Goal: Task Accomplishment & Management: Manage account settings

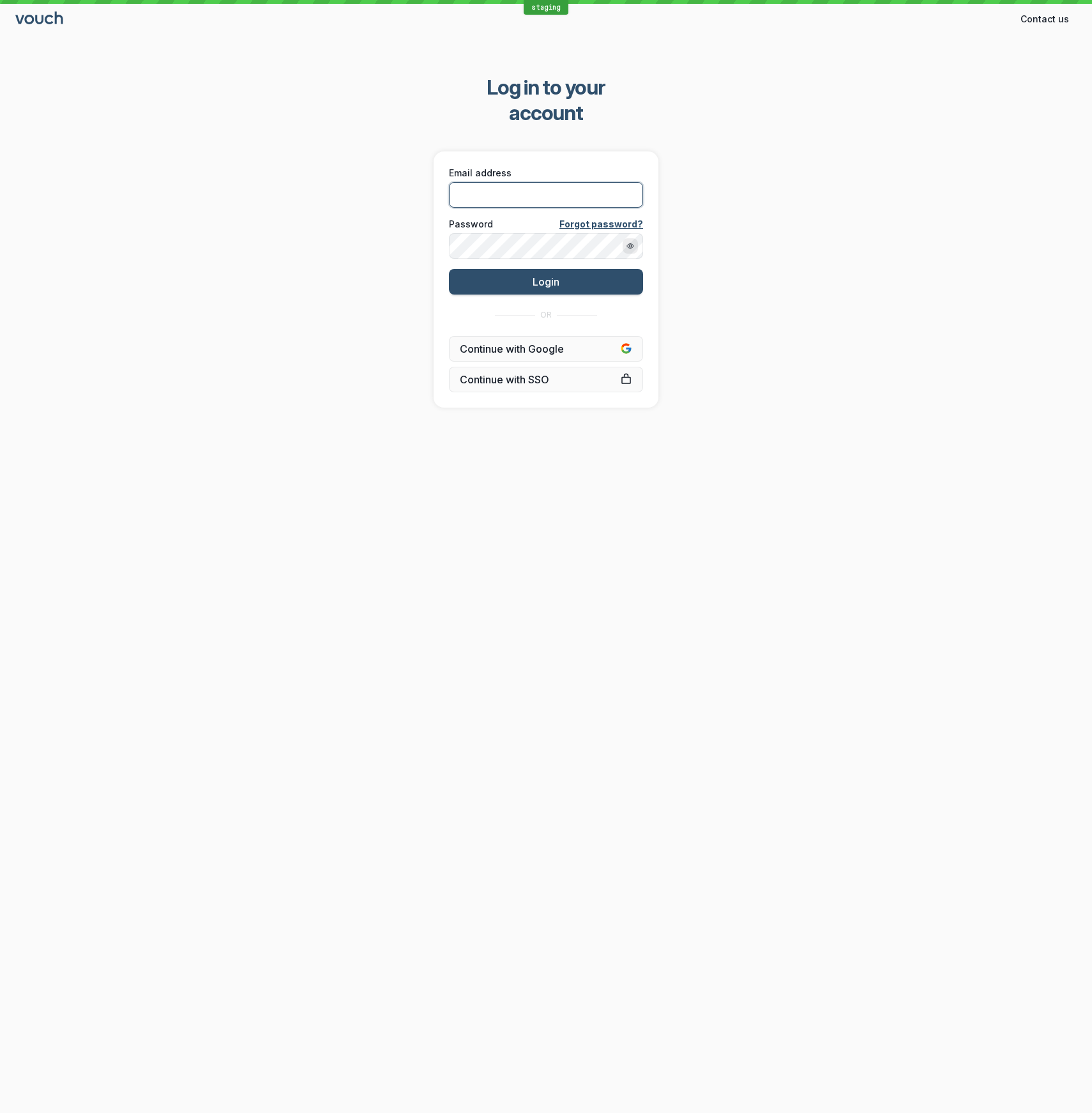
click at [609, 182] on input "Email address" at bounding box center [546, 194] width 194 height 25
type input "[EMAIL_ADDRESS][DOMAIN_NAME]"
